Goal: Information Seeking & Learning: Learn about a topic

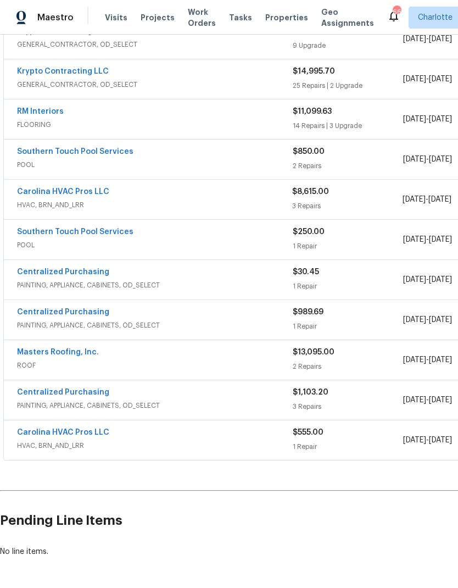
scroll to position [346, 0]
click at [41, 153] on link "Southern Touch Pool Services" at bounding box center [75, 152] width 116 height 8
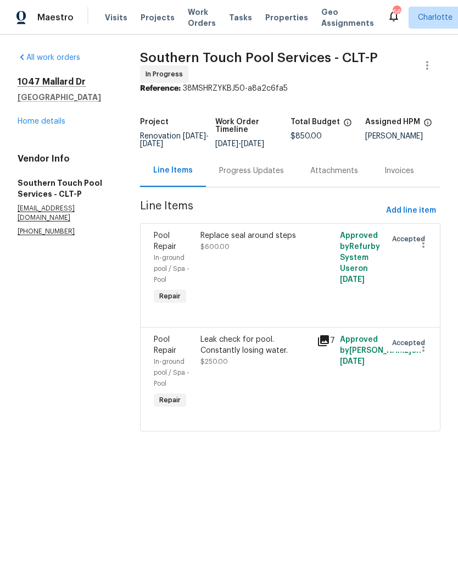
click at [260, 176] on div "Progress Updates" at bounding box center [251, 170] width 65 height 11
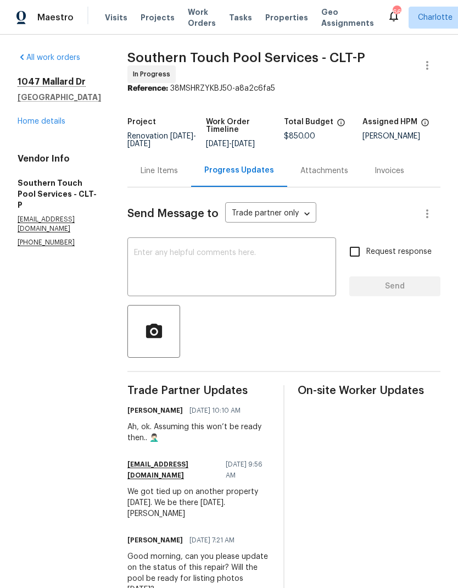
click at [28, 119] on link "Home details" at bounding box center [42, 122] width 48 height 8
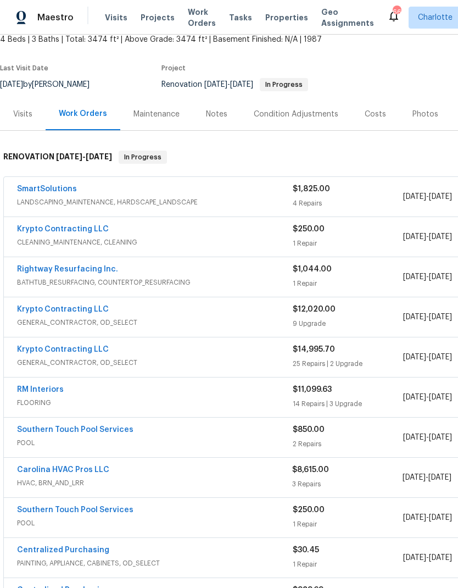
scroll to position [69, 0]
click at [48, 230] on link "Krypto Contracting LLC" at bounding box center [63, 229] width 92 height 8
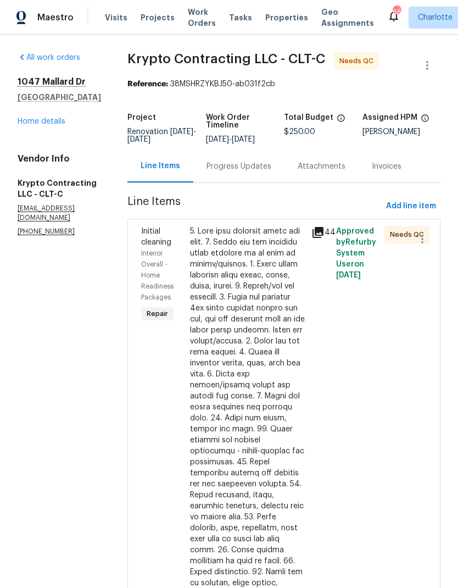
click at [317, 239] on icon at bounding box center [317, 232] width 13 height 13
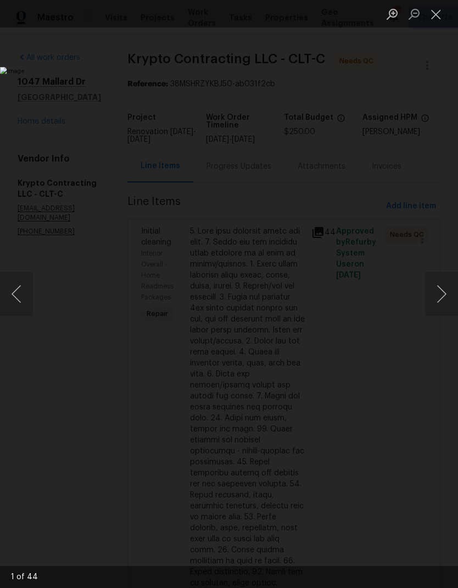
click at [438, 289] on button "Next image" at bounding box center [441, 294] width 33 height 44
click at [437, 288] on button "Next image" at bounding box center [441, 294] width 33 height 44
click at [437, 285] on button "Next image" at bounding box center [441, 294] width 33 height 44
click at [437, 291] on button "Next image" at bounding box center [441, 294] width 33 height 44
click at [435, 294] on button "Next image" at bounding box center [441, 294] width 33 height 44
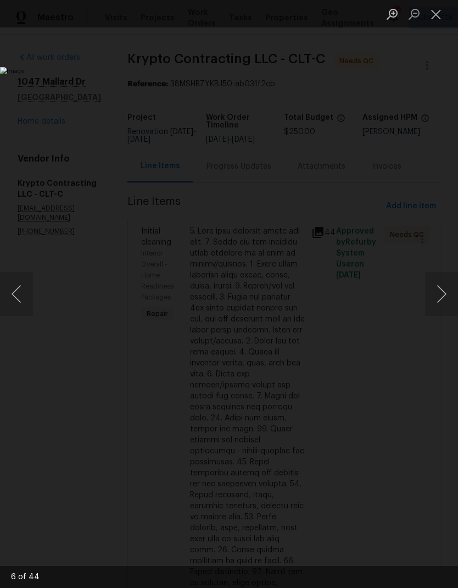
click at [439, 294] on button "Next image" at bounding box center [441, 294] width 33 height 44
click at [434, 295] on button "Next image" at bounding box center [441, 294] width 33 height 44
click at [439, 294] on button "Next image" at bounding box center [441, 294] width 33 height 44
click at [437, 294] on button "Next image" at bounding box center [441, 294] width 33 height 44
click at [437, 293] on button "Next image" at bounding box center [441, 294] width 33 height 44
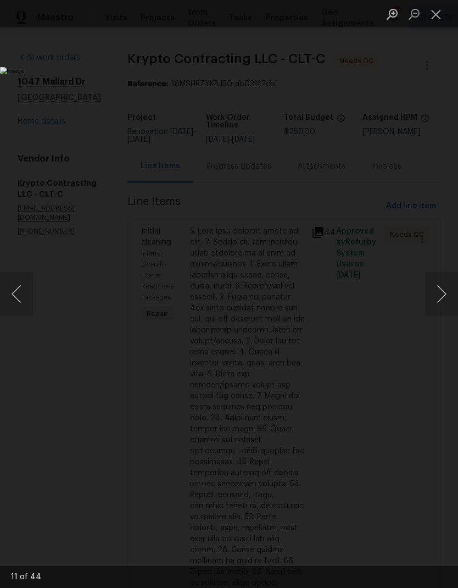
click at [437, 296] on button "Next image" at bounding box center [441, 294] width 33 height 44
click at [435, 292] on button "Next image" at bounding box center [441, 294] width 33 height 44
click at [432, 295] on button "Next image" at bounding box center [441, 294] width 33 height 44
click at [433, 293] on button "Next image" at bounding box center [441, 294] width 33 height 44
click at [432, 293] on button "Next image" at bounding box center [441, 294] width 33 height 44
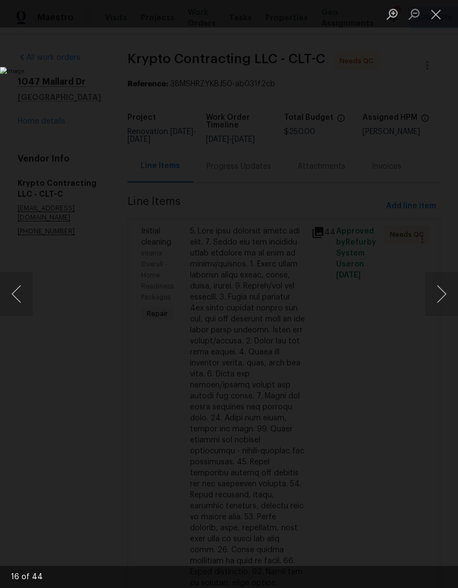
click at [435, 294] on button "Next image" at bounding box center [441, 294] width 33 height 44
click at [433, 292] on button "Next image" at bounding box center [441, 294] width 33 height 44
click at [429, 292] on button "Next image" at bounding box center [441, 294] width 33 height 44
click at [428, 292] on button "Next image" at bounding box center [441, 294] width 33 height 44
click at [430, 296] on button "Next image" at bounding box center [441, 294] width 33 height 44
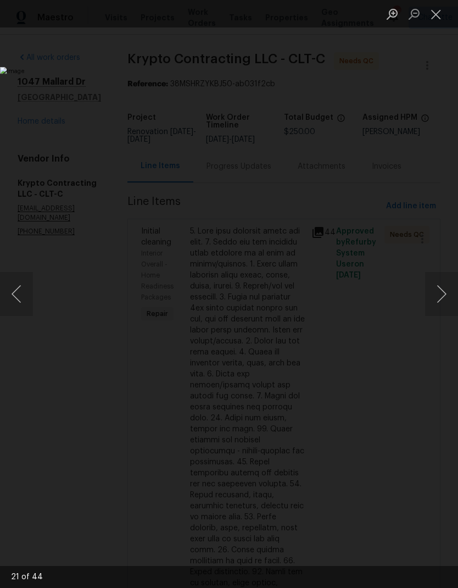
click at [15, 298] on button "Previous image" at bounding box center [16, 294] width 33 height 44
click at [437, 293] on button "Next image" at bounding box center [441, 294] width 33 height 44
click at [437, 292] on button "Next image" at bounding box center [441, 294] width 33 height 44
click at [435, 289] on button "Next image" at bounding box center [441, 294] width 33 height 44
click at [436, 292] on button "Next image" at bounding box center [441, 294] width 33 height 44
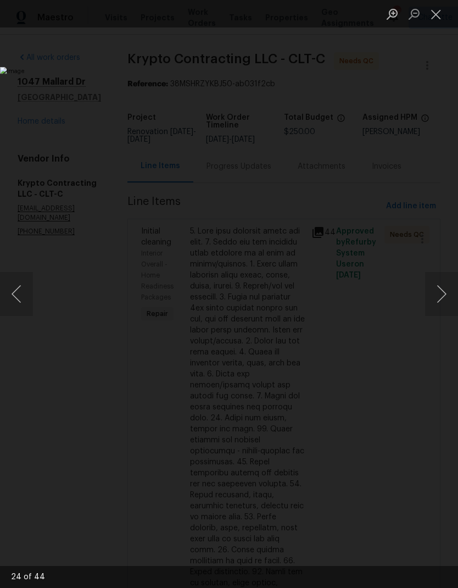
click at [437, 291] on button "Next image" at bounding box center [441, 294] width 33 height 44
click at [436, 289] on button "Next image" at bounding box center [441, 294] width 33 height 44
click at [19, 298] on button "Previous image" at bounding box center [16, 294] width 33 height 44
click at [438, 292] on button "Next image" at bounding box center [441, 294] width 33 height 44
click at [436, 290] on button "Next image" at bounding box center [441, 294] width 33 height 44
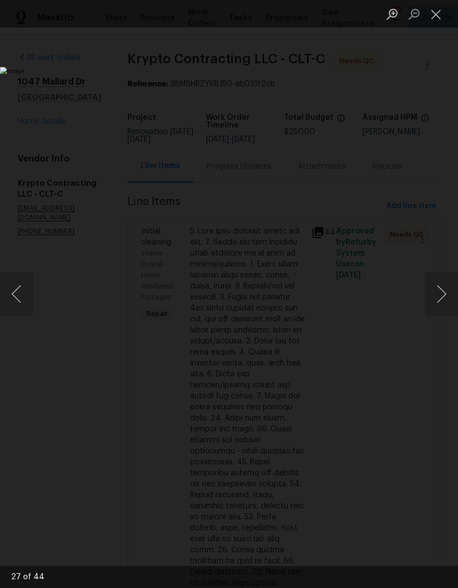
click at [437, 289] on button "Next image" at bounding box center [441, 294] width 33 height 44
click at [435, 290] on button "Next image" at bounding box center [441, 294] width 33 height 44
click at [433, 288] on button "Next image" at bounding box center [441, 294] width 33 height 44
click at [434, 288] on button "Next image" at bounding box center [441, 294] width 33 height 44
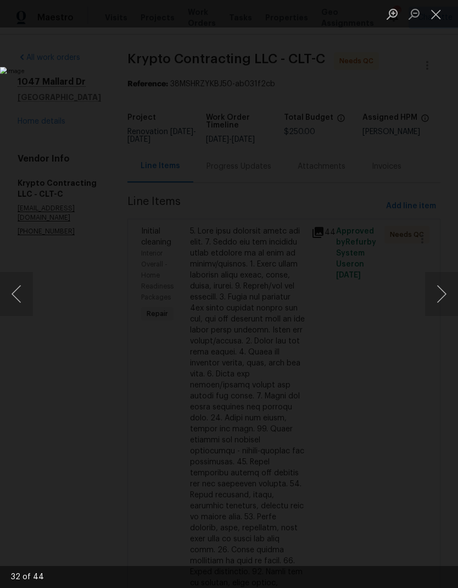
click at [434, 287] on button "Next image" at bounding box center [441, 294] width 33 height 44
click at [433, 290] on button "Next image" at bounding box center [441, 294] width 33 height 44
click at [435, 291] on button "Next image" at bounding box center [441, 294] width 33 height 44
click at [433, 292] on button "Next image" at bounding box center [441, 294] width 33 height 44
click at [439, 284] on button "Next image" at bounding box center [441, 294] width 33 height 44
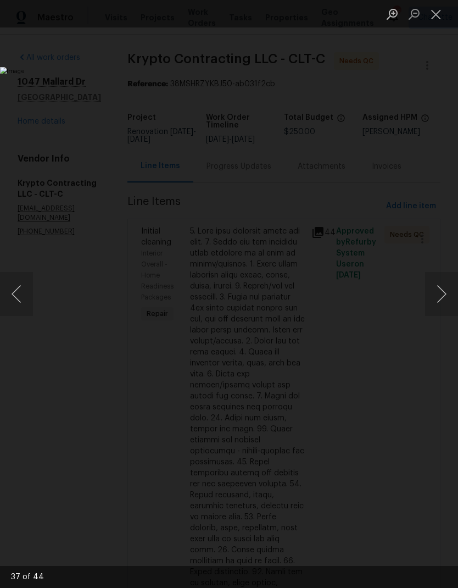
click at [438, 288] on button "Next image" at bounding box center [441, 294] width 33 height 44
click at [435, 285] on button "Next image" at bounding box center [441, 294] width 33 height 44
click at [436, 290] on button "Next image" at bounding box center [441, 294] width 33 height 44
click at [433, 292] on button "Next image" at bounding box center [441, 294] width 33 height 44
click at [436, 10] on button "Close lightbox" at bounding box center [436, 13] width 22 height 19
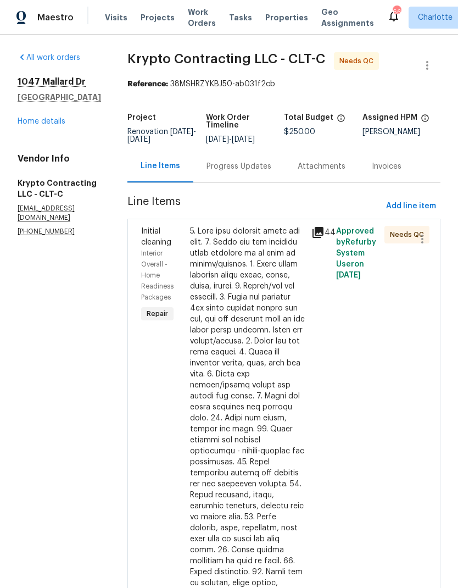
click at [30, 125] on link "Home details" at bounding box center [42, 122] width 48 height 8
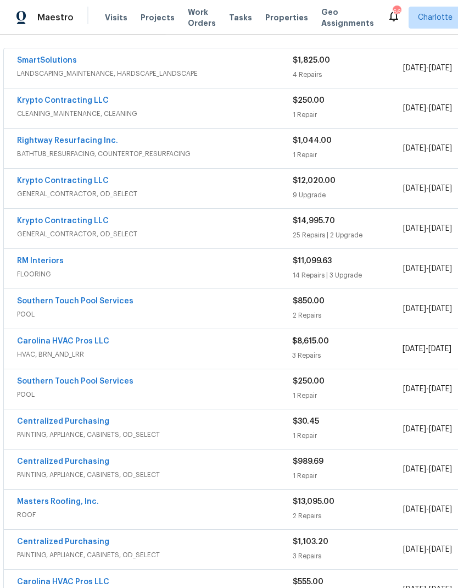
scroll to position [197, 0]
click at [26, 260] on link "RM Interiors" at bounding box center [40, 261] width 47 height 8
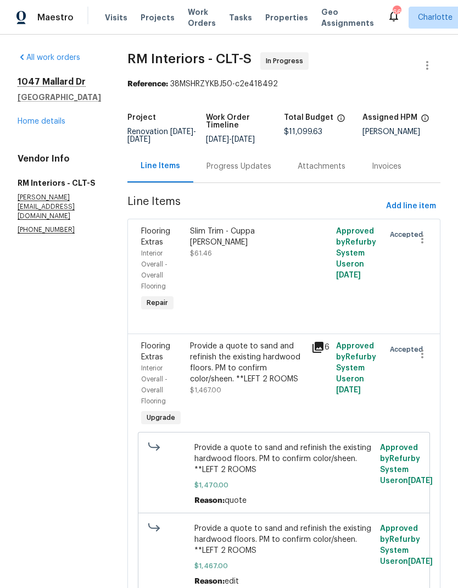
click at [29, 123] on link "Home details" at bounding box center [42, 122] width 48 height 8
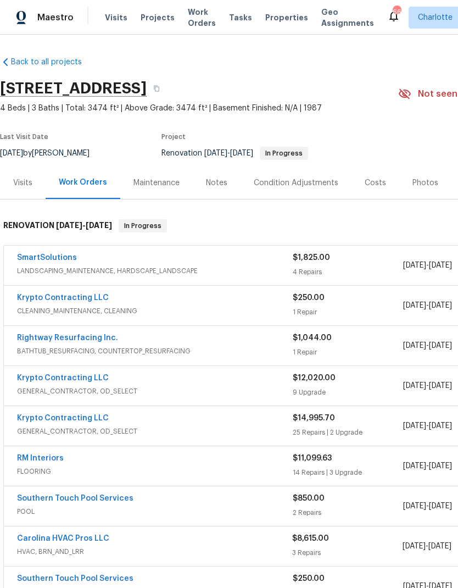
click at [32, 378] on link "Krypto Contracting LLC" at bounding box center [63, 378] width 92 height 8
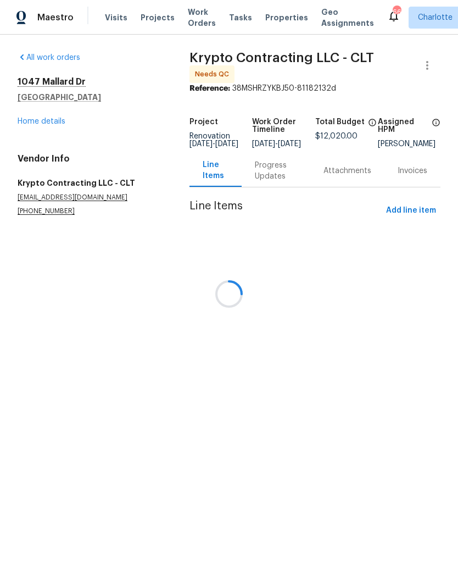
click at [36, 125] on div at bounding box center [229, 294] width 458 height 588
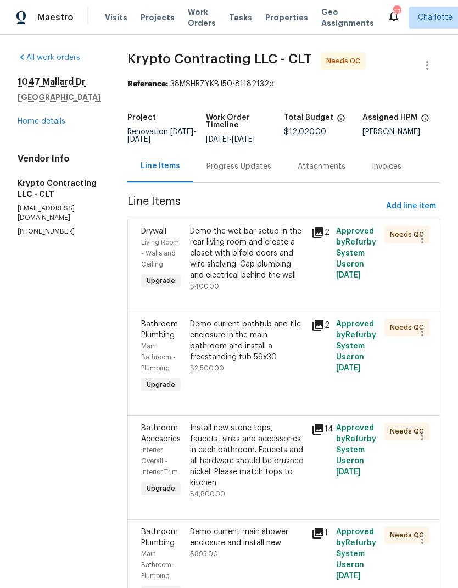
click at [323, 238] on icon at bounding box center [317, 232] width 11 height 11
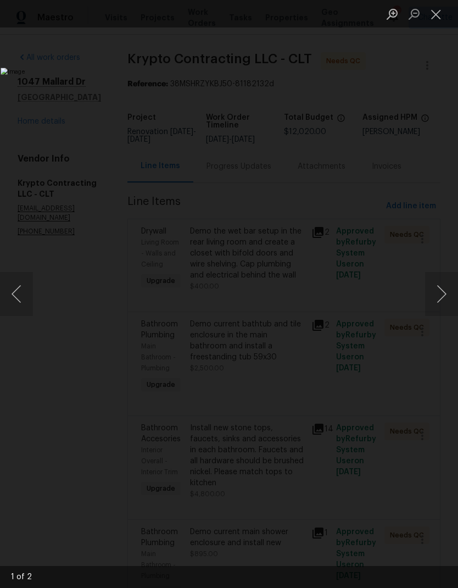
click at [432, 289] on button "Next image" at bounding box center [441, 294] width 33 height 44
click at [431, 287] on button "Next image" at bounding box center [441, 294] width 33 height 44
click at [443, 12] on button "Close lightbox" at bounding box center [436, 13] width 22 height 19
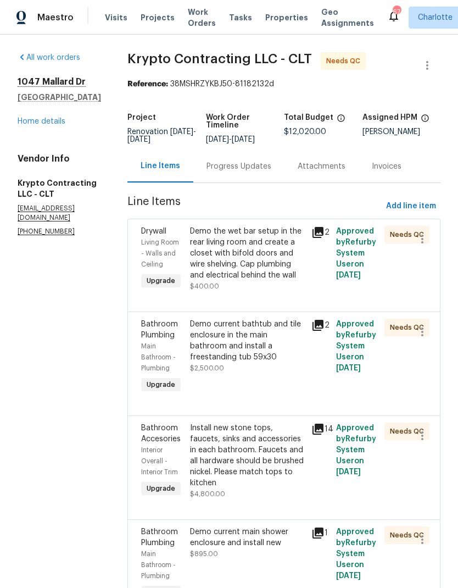
click at [316, 332] on icon at bounding box center [317, 324] width 13 height 13
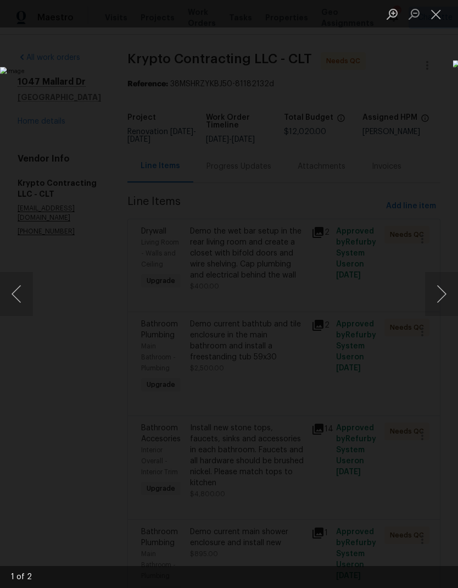
click at [442, 304] on button "Next image" at bounding box center [441, 294] width 33 height 44
click at [443, 304] on button "Next image" at bounding box center [441, 294] width 33 height 44
click at [438, 16] on button "Close lightbox" at bounding box center [436, 13] width 22 height 19
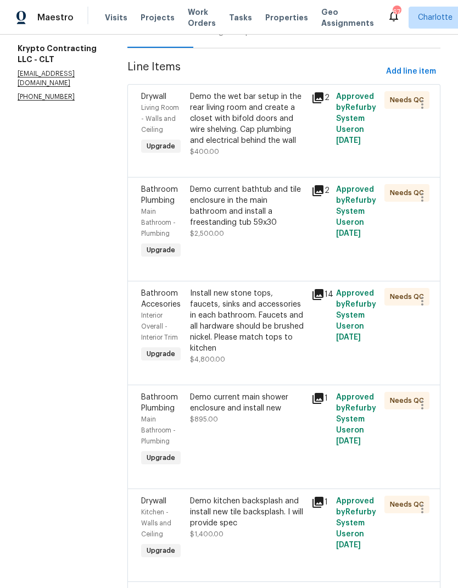
scroll to position [135, 0]
click at [323, 299] on icon at bounding box center [317, 293] width 11 height 11
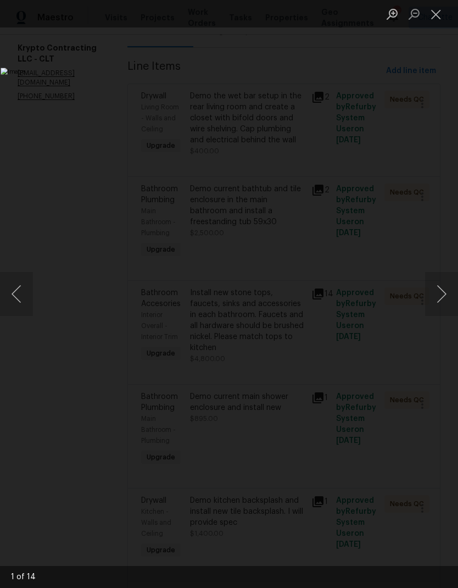
click at [440, 295] on button "Next image" at bounding box center [441, 294] width 33 height 44
click at [439, 295] on button "Next image" at bounding box center [441, 294] width 33 height 44
click at [435, 296] on button "Next image" at bounding box center [441, 294] width 33 height 44
click at [442, 295] on button "Next image" at bounding box center [441, 294] width 33 height 44
click at [439, 295] on button "Next image" at bounding box center [441, 294] width 33 height 44
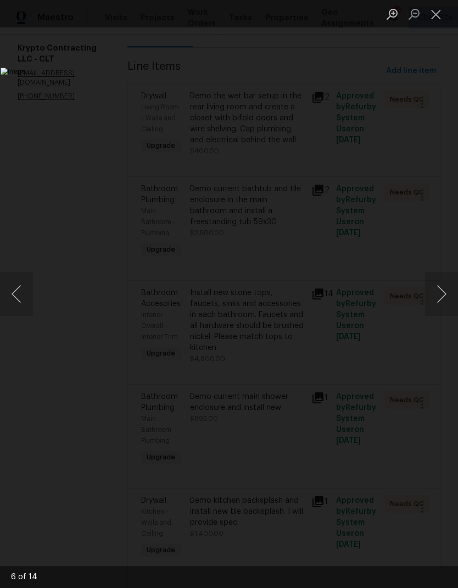
click at [440, 295] on button "Next image" at bounding box center [441, 294] width 33 height 44
click at [440, 299] on button "Next image" at bounding box center [441, 294] width 33 height 44
click at [434, 20] on button "Close lightbox" at bounding box center [436, 13] width 22 height 19
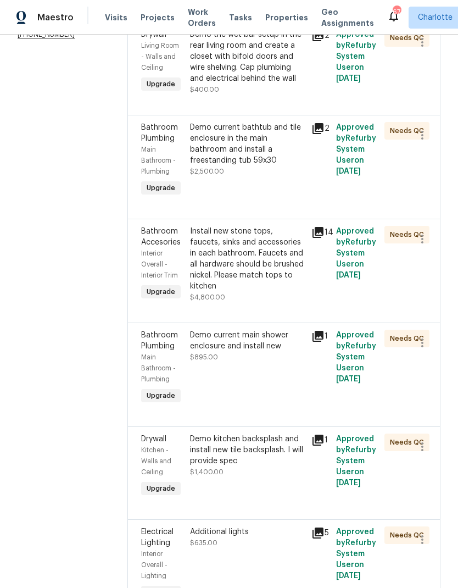
scroll to position [197, 0]
click at [309, 340] on div "Demo current main shower enclosure and install new $895.00" at bounding box center [248, 367] width 122 height 83
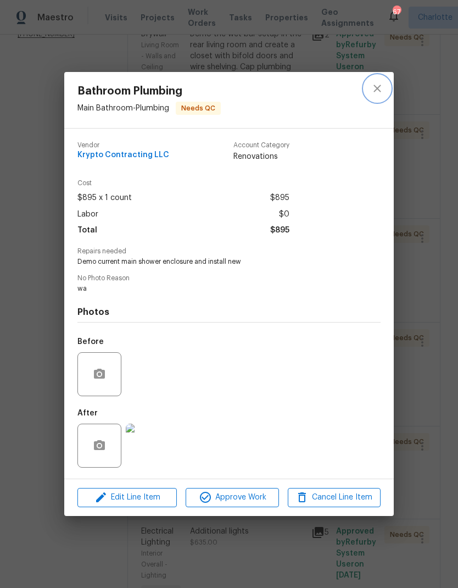
click at [375, 80] on button "close" at bounding box center [377, 88] width 26 height 26
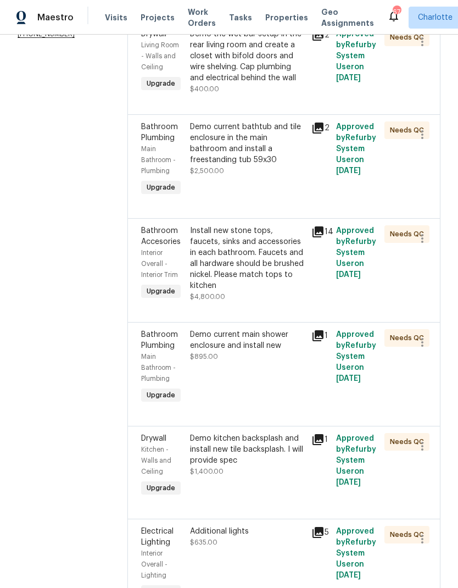
click at [325, 342] on icon at bounding box center [317, 335] width 13 height 13
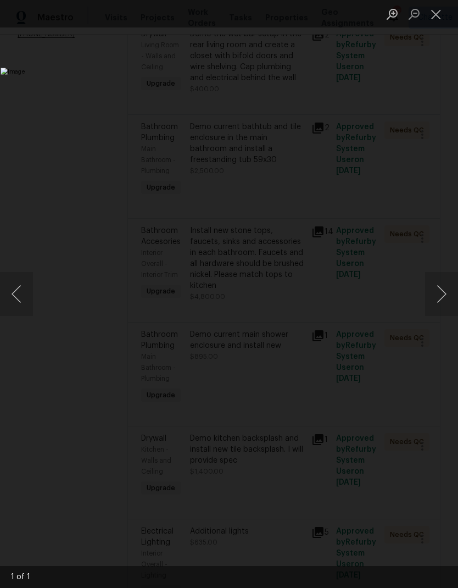
click at [435, 296] on button "Next image" at bounding box center [441, 294] width 33 height 44
click at [438, 12] on button "Close lightbox" at bounding box center [436, 13] width 22 height 19
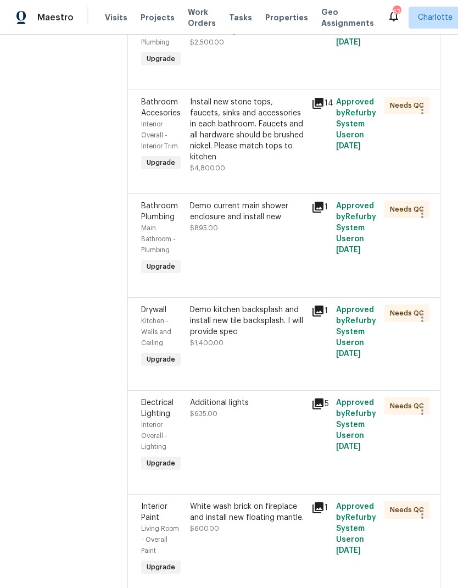
scroll to position [327, 0]
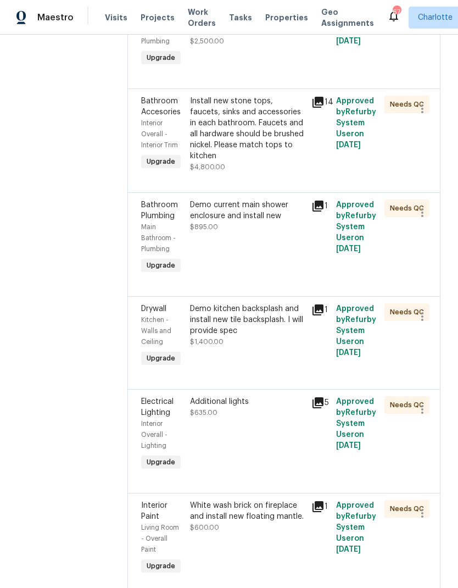
click at [322, 315] on icon at bounding box center [317, 309] width 11 height 11
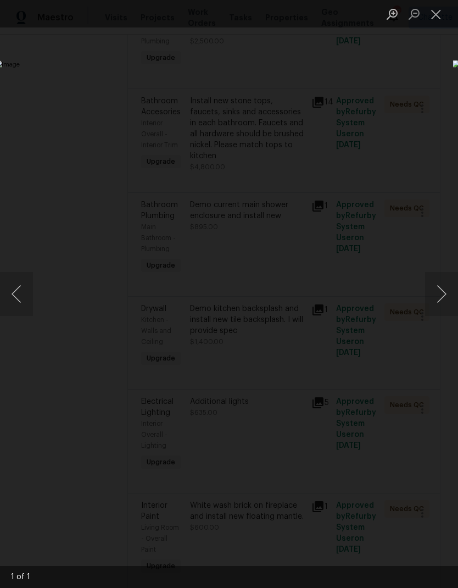
click at [439, 292] on button "Next image" at bounding box center [441, 294] width 33 height 44
click at [433, 9] on button "Close lightbox" at bounding box center [436, 13] width 22 height 19
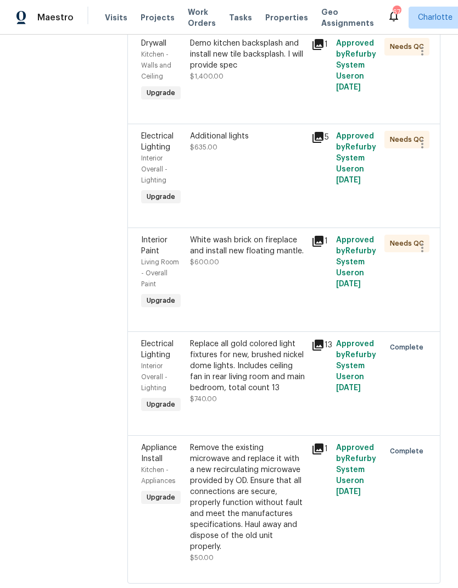
scroll to position [592, 0]
click at [323, 246] on icon at bounding box center [317, 240] width 11 height 11
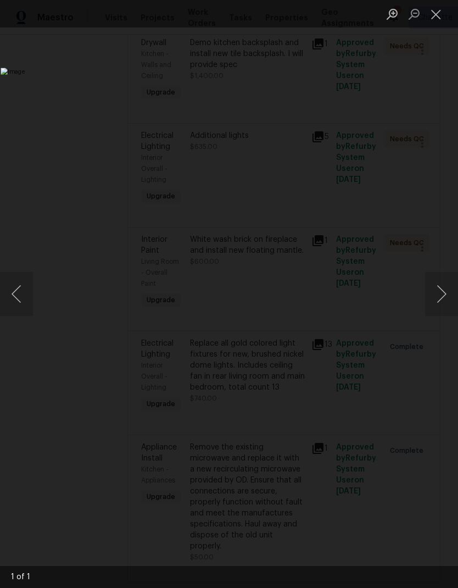
click at [437, 11] on button "Close lightbox" at bounding box center [436, 13] width 22 height 19
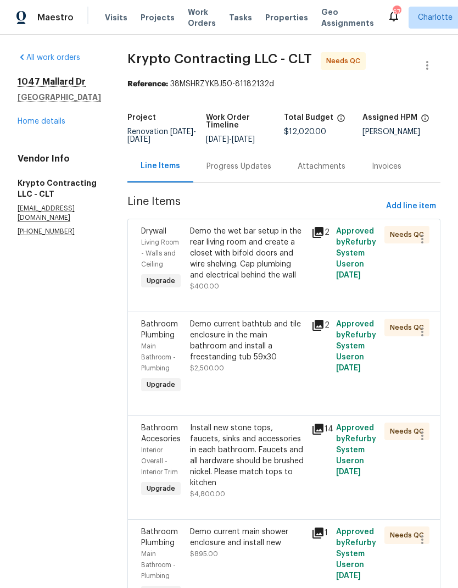
scroll to position [0, 0]
click at [27, 119] on link "Home details" at bounding box center [42, 122] width 48 height 8
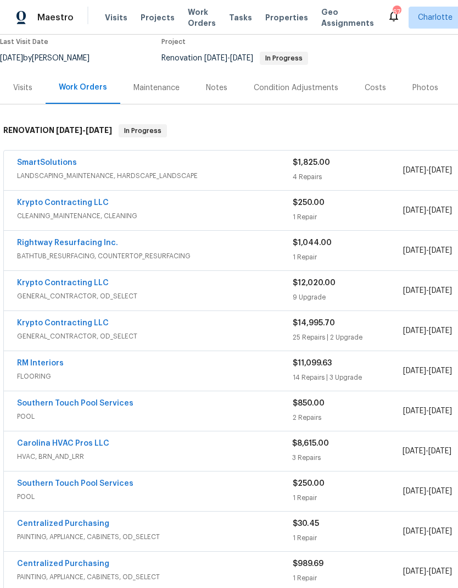
scroll to position [96, 0]
click at [35, 359] on link "RM Interiors" at bounding box center [40, 363] width 47 height 8
